Goal: Task Accomplishment & Management: Manage account settings

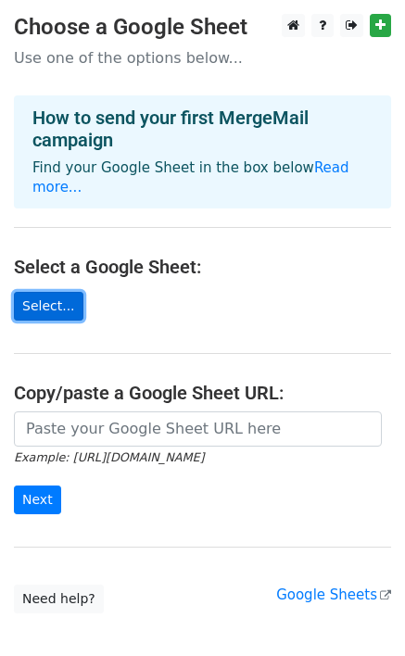
click at [55, 313] on link "Select..." at bounding box center [48, 306] width 69 height 29
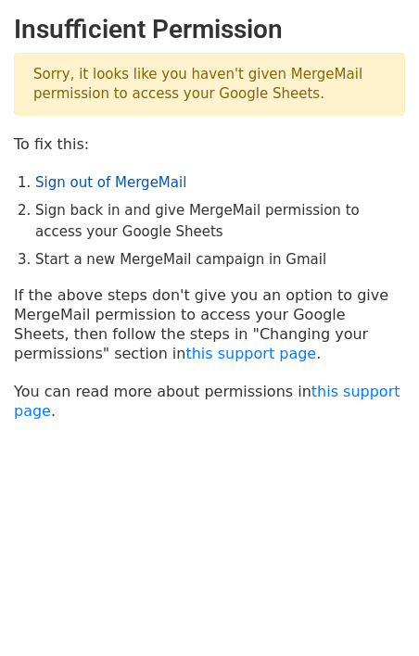
click at [138, 181] on link "Sign out of MergeMail" at bounding box center [110, 182] width 151 height 17
